Goal: Download file/media

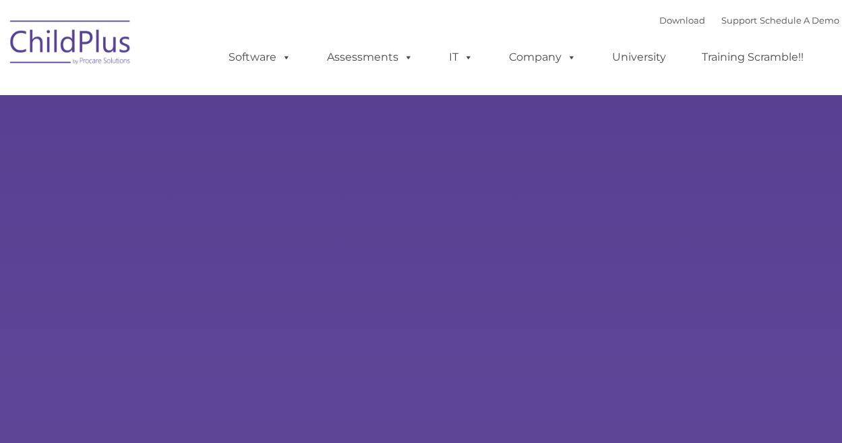
select select "MEDIUM"
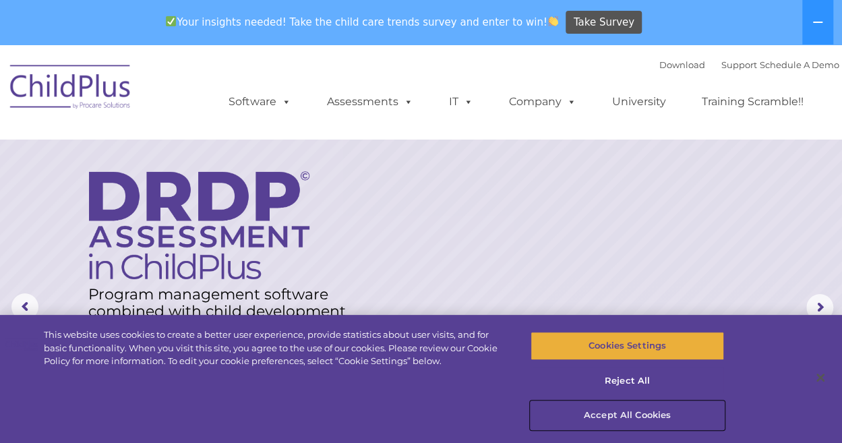
drag, startPoint x: 647, startPoint y: 417, endPoint x: 549, endPoint y: 347, distance: 120.3
click at [647, 417] on button "Accept All Cookies" at bounding box center [626, 415] width 193 height 28
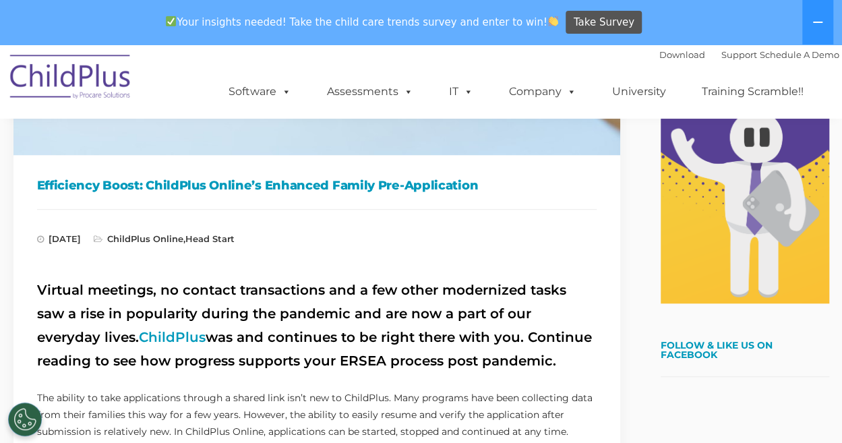
scroll to position [348, 0]
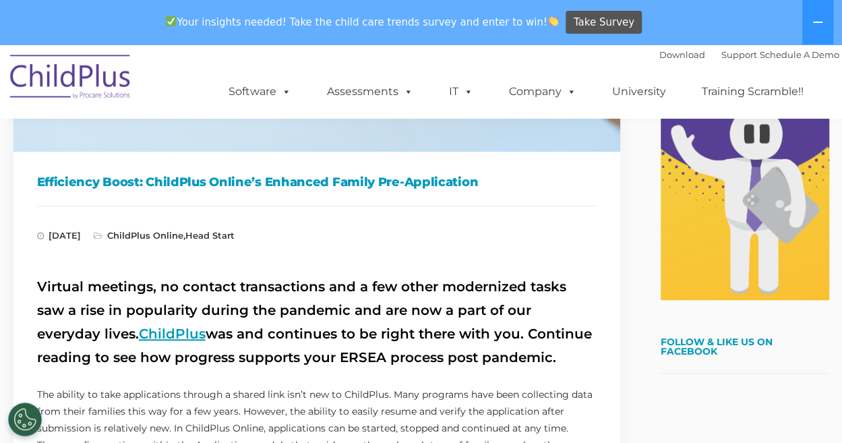
click at [139, 330] on link "ChildPlus" at bounding box center [172, 334] width 67 height 16
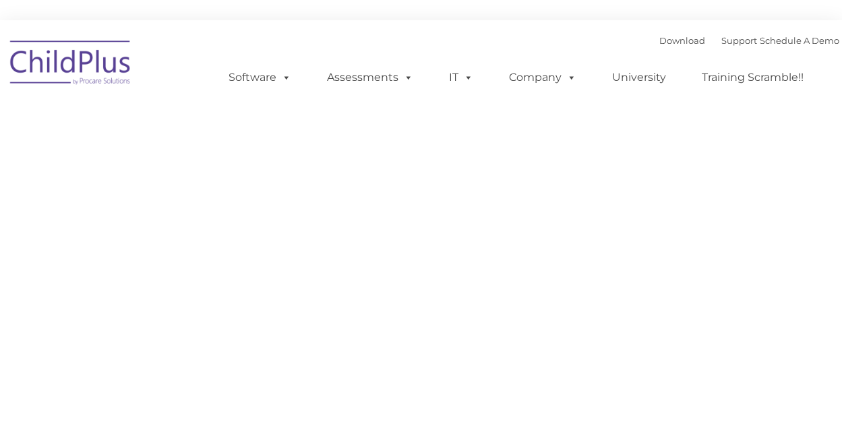
type input ""
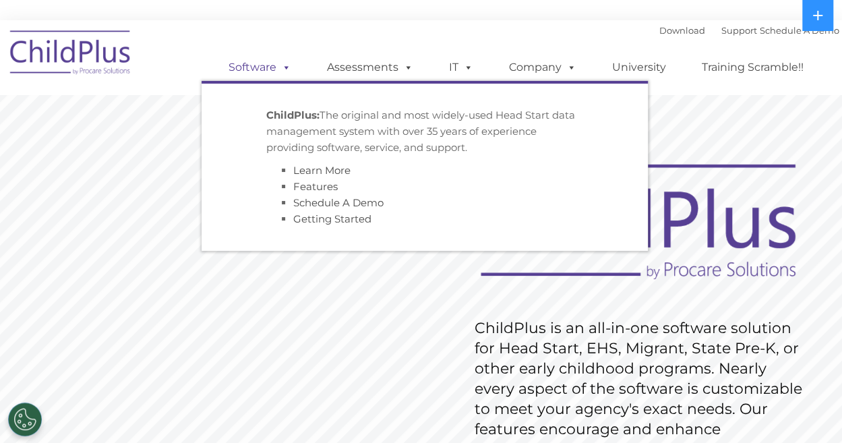
click at [237, 80] on link "Software" at bounding box center [260, 67] width 90 height 27
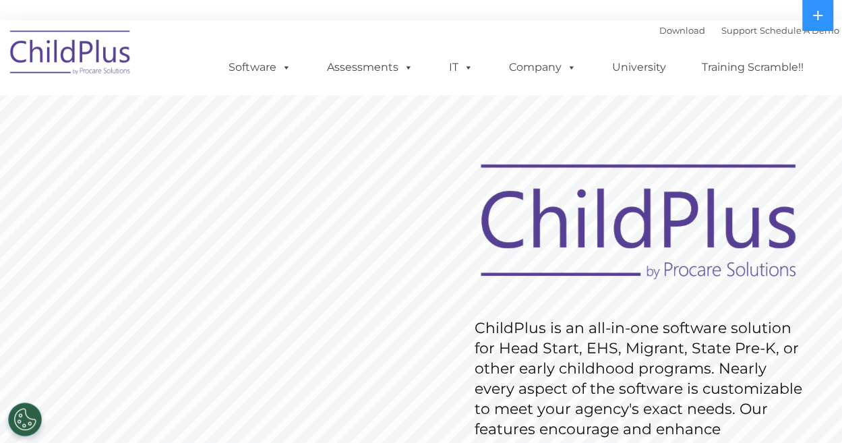
click at [85, 57] on img at bounding box center [70, 54] width 135 height 67
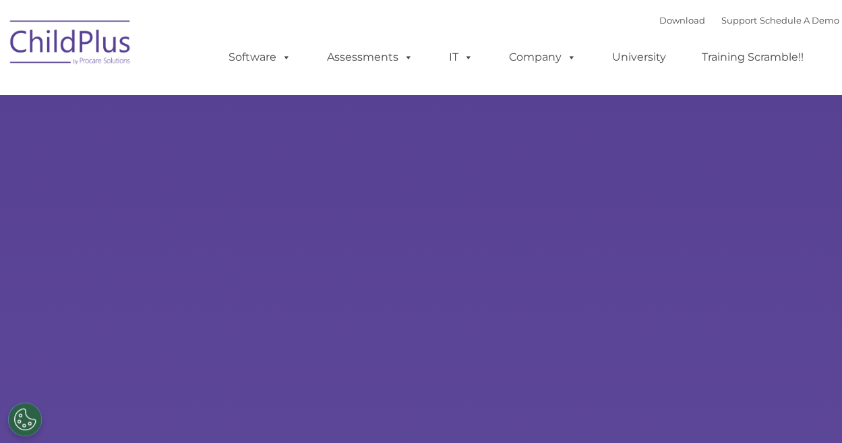
select select "MEDIUM"
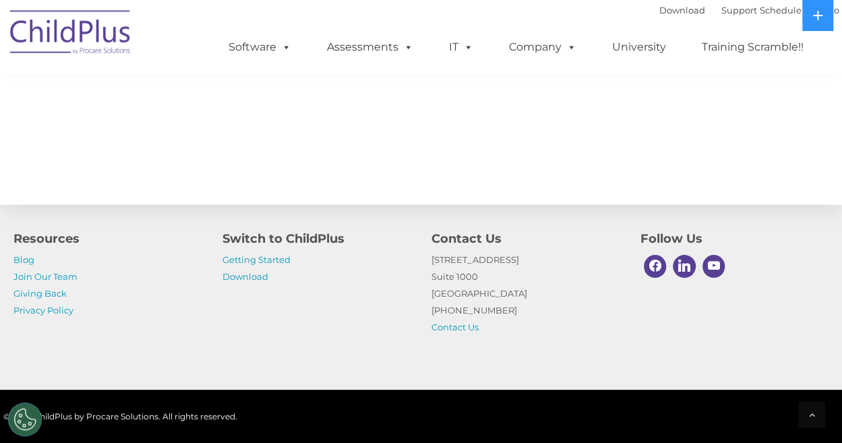
scroll to position [1581, 0]
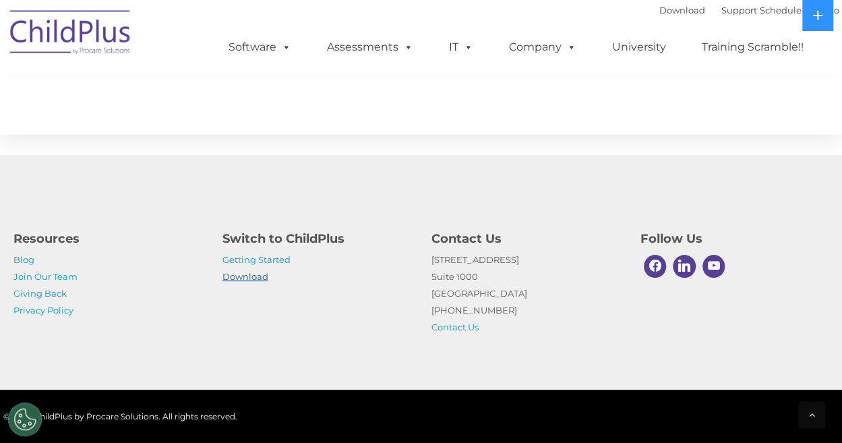
click at [244, 277] on link "Download" at bounding box center [245, 276] width 46 height 11
